Goal: Task Accomplishment & Management: Manage account settings

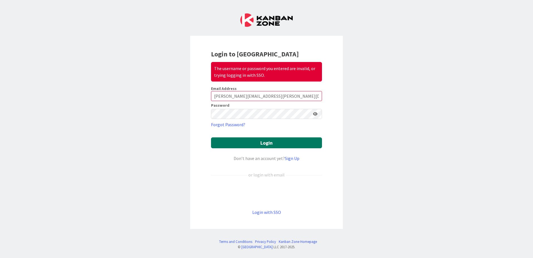
click at [265, 141] on button "Login" at bounding box center [266, 142] width 111 height 11
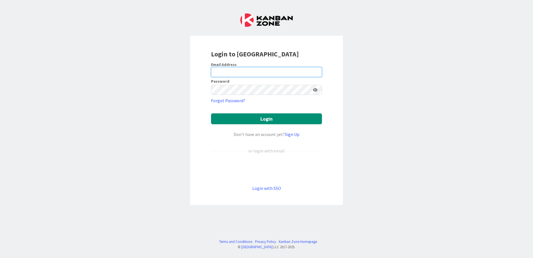
click at [254, 69] on input "email" at bounding box center [266, 72] width 111 height 10
type input "[PERSON_NAME][EMAIL_ADDRESS][PERSON_NAME][DOMAIN_NAME]"
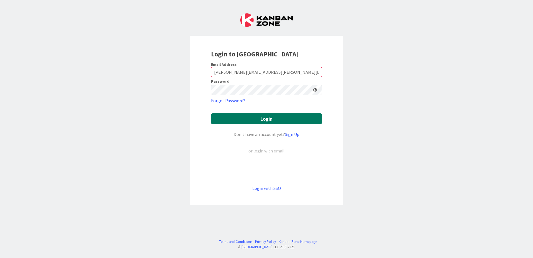
click at [271, 120] on button "Login" at bounding box center [266, 118] width 111 height 11
